Goal: Task Accomplishment & Management: Manage account settings

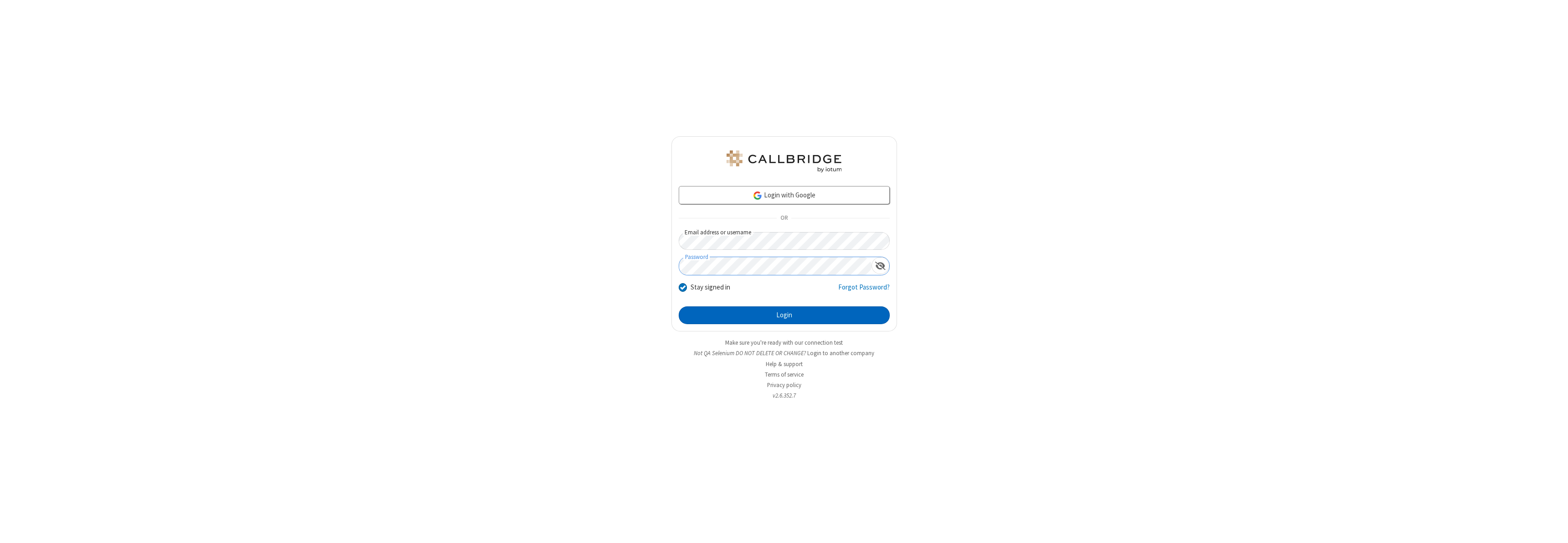
click at [784, 315] on button "Login" at bounding box center [784, 315] width 211 height 18
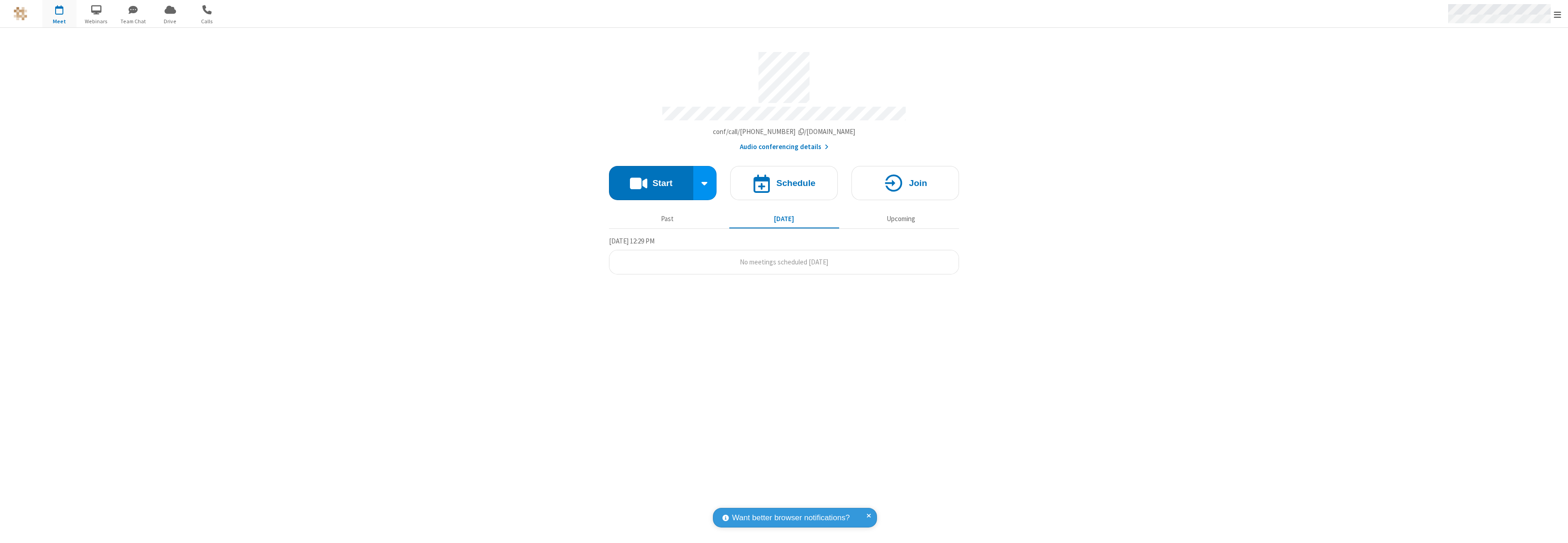
click at [1558, 14] on span "Open menu" at bounding box center [1558, 14] width 7 height 9
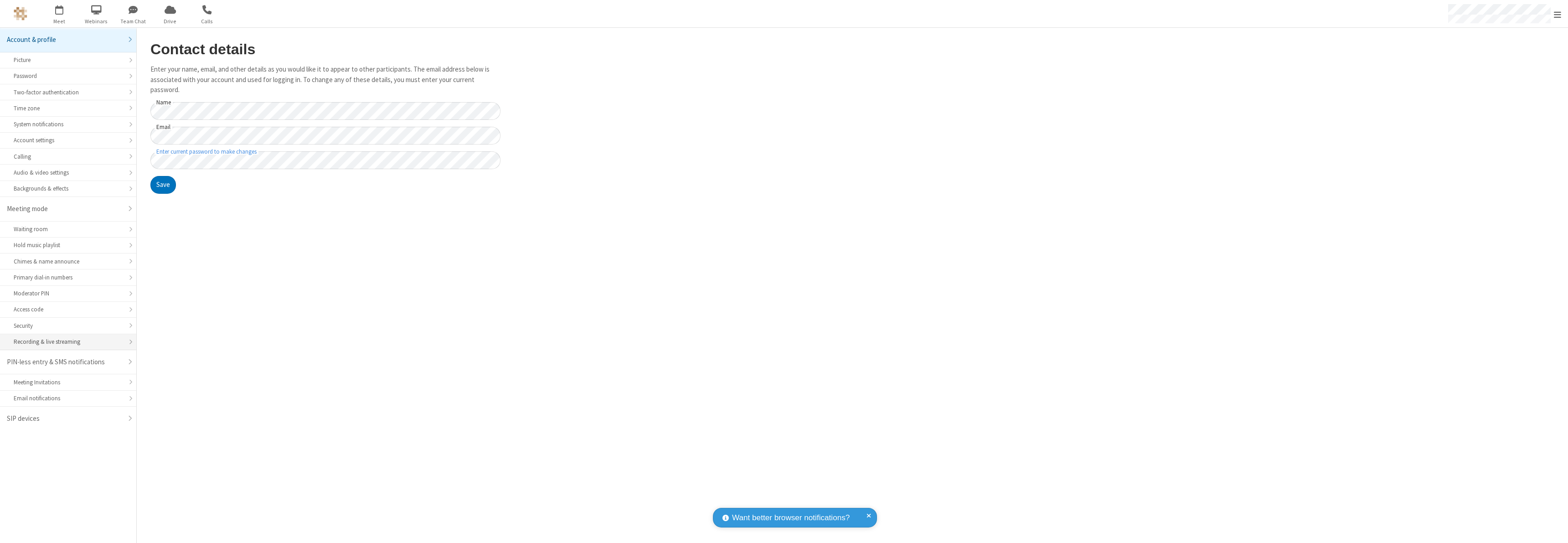
click at [68, 342] on div "Recording & live streaming" at bounding box center [68, 342] width 109 height 9
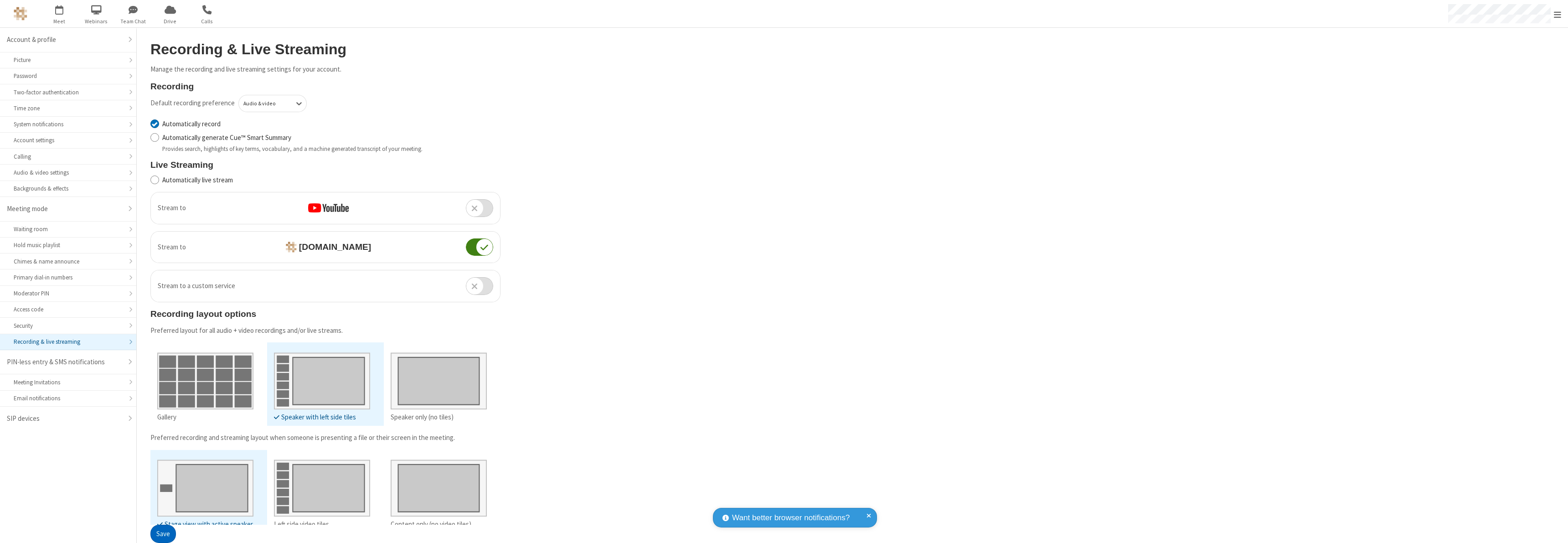
click at [163, 534] on button "Save" at bounding box center [163, 534] width 26 height 18
